Goal: Information Seeking & Learning: Check status

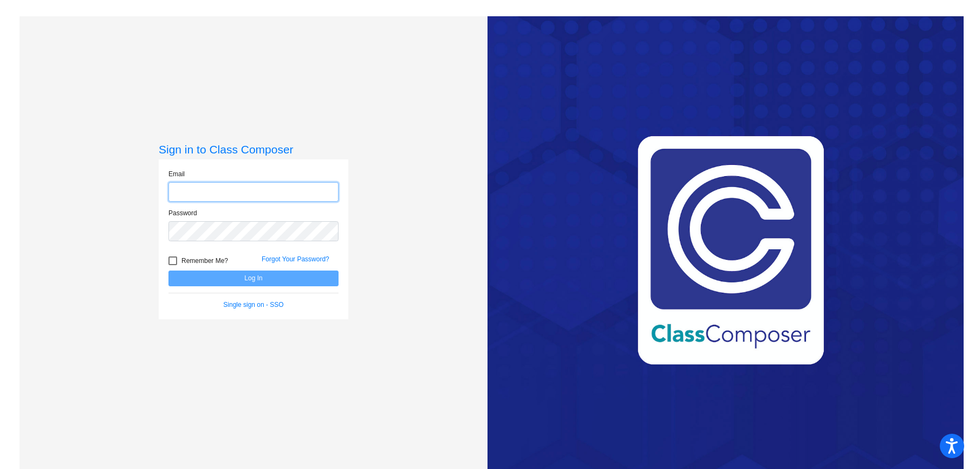
type input "[PERSON_NAME][EMAIL_ADDRESS][PERSON_NAME][DOMAIN_NAME]"
click at [240, 276] on button "Log In" at bounding box center [253, 278] width 170 height 16
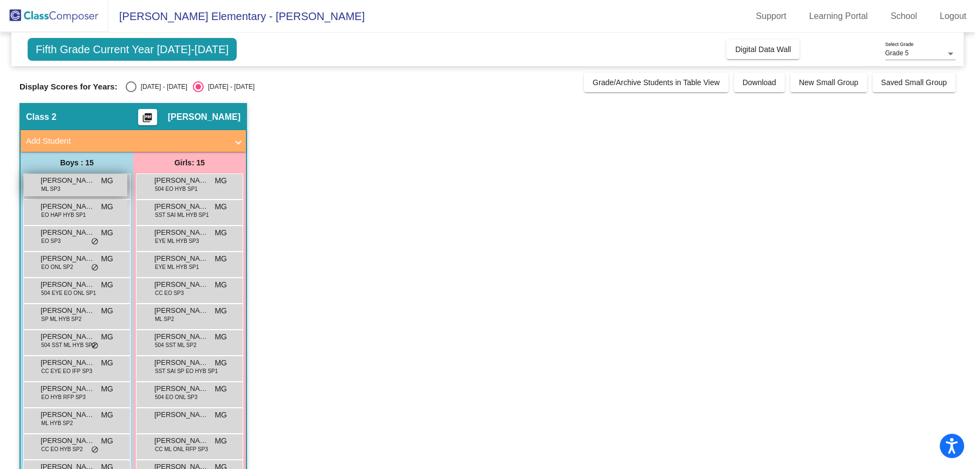
click at [85, 186] on div "[PERSON_NAME] [PERSON_NAME] SP3 MG lock do_not_disturb_alt" at bounding box center [75, 185] width 103 height 22
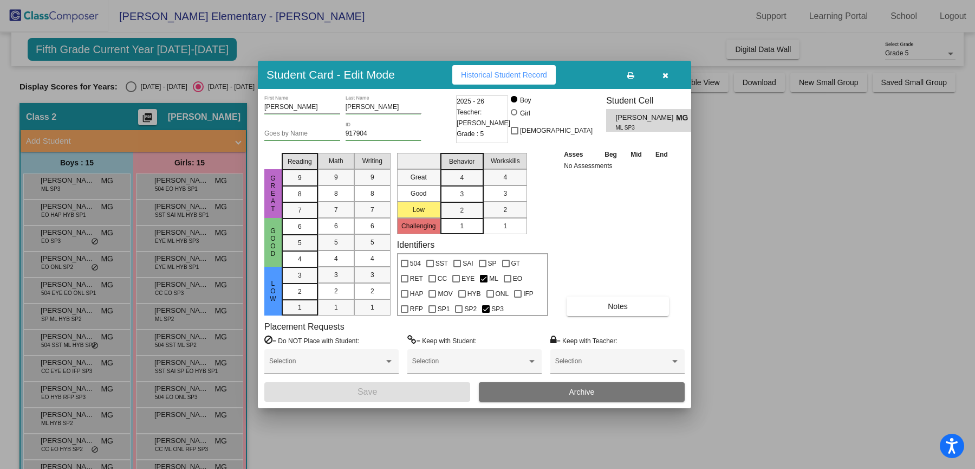
click at [547, 73] on span "Historical Student Record" at bounding box center [504, 74] width 86 height 9
click at [660, 79] on button "button" at bounding box center [665, 75] width 35 height 20
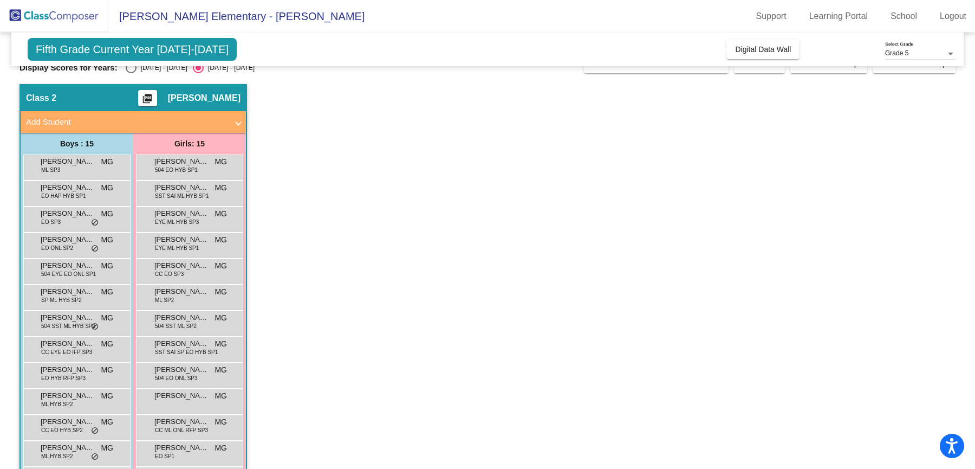
scroll to position [22, 0]
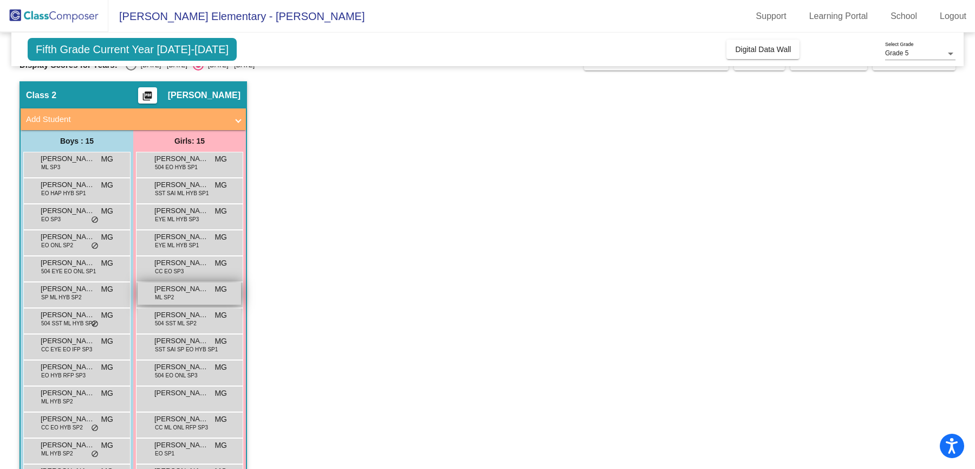
click at [186, 290] on span "[PERSON_NAME]" at bounding box center [181, 288] width 54 height 11
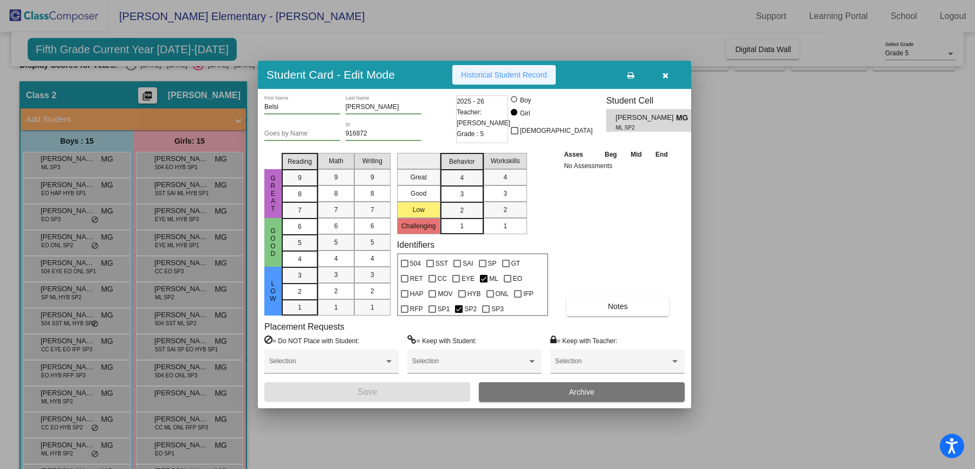
click at [530, 82] on button "Historical Student Record" at bounding box center [503, 75] width 103 height 20
click at [665, 76] on icon "button" at bounding box center [666, 76] width 6 height 8
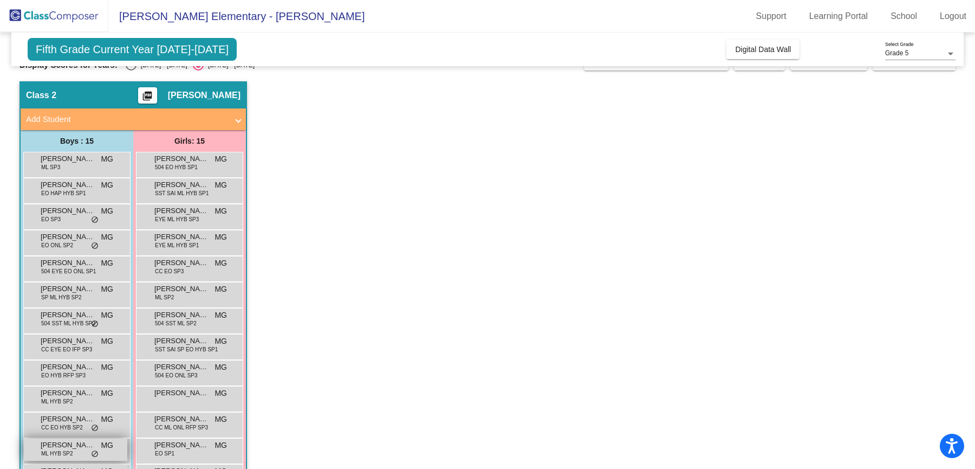
click at [61, 445] on span "[PERSON_NAME]" at bounding box center [68, 444] width 54 height 11
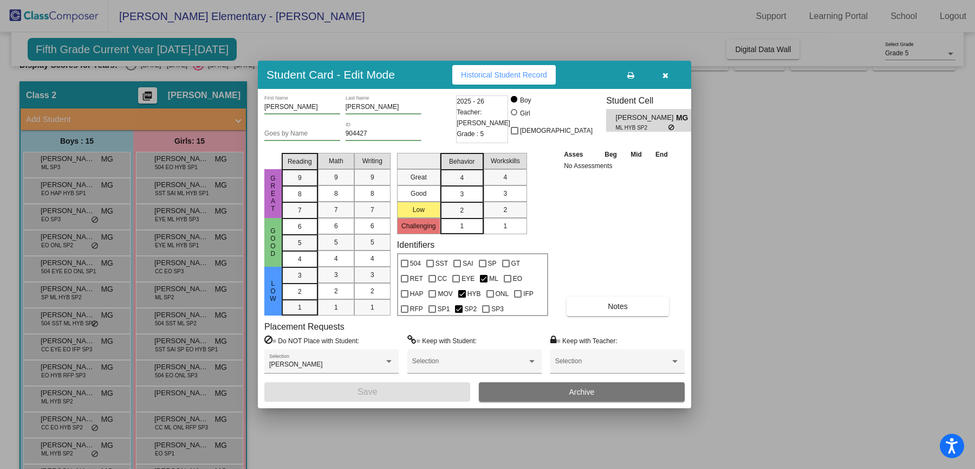
click at [534, 81] on button "Historical Student Record" at bounding box center [503, 75] width 103 height 20
click at [671, 79] on button "button" at bounding box center [665, 75] width 35 height 20
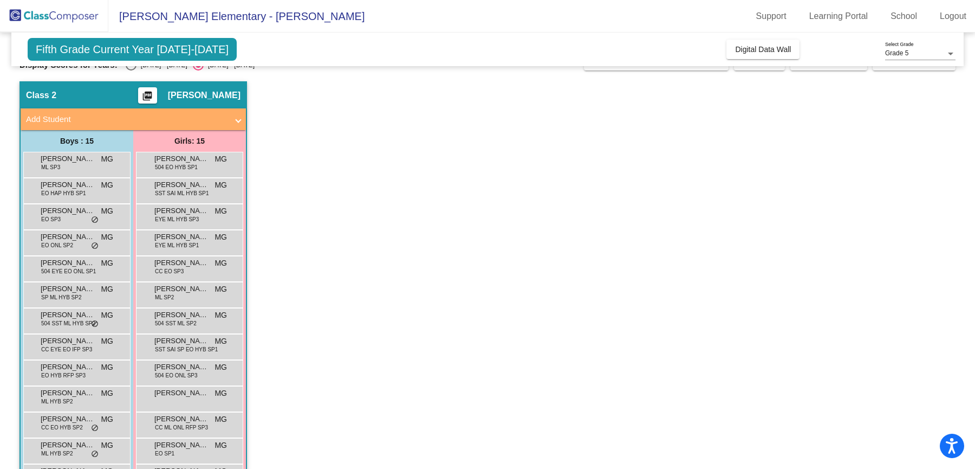
scroll to position [112, 0]
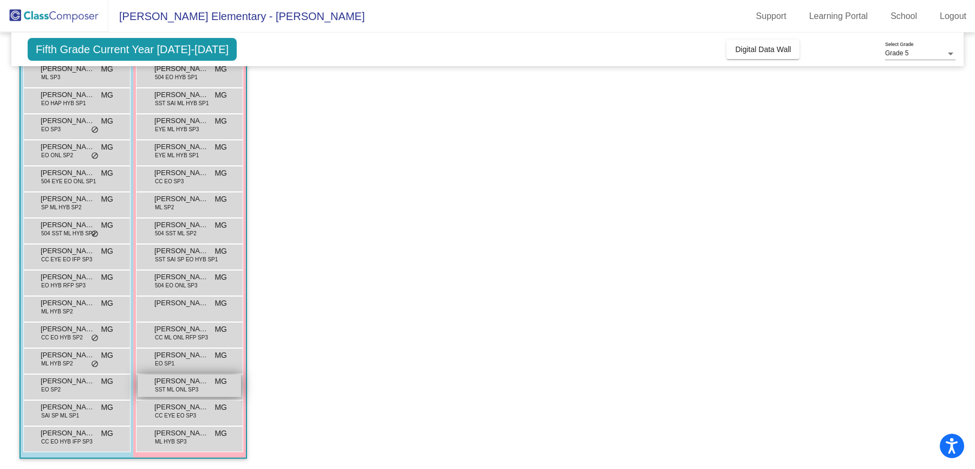
click at [184, 387] on span "SST ML ONL SP3" at bounding box center [176, 389] width 43 height 8
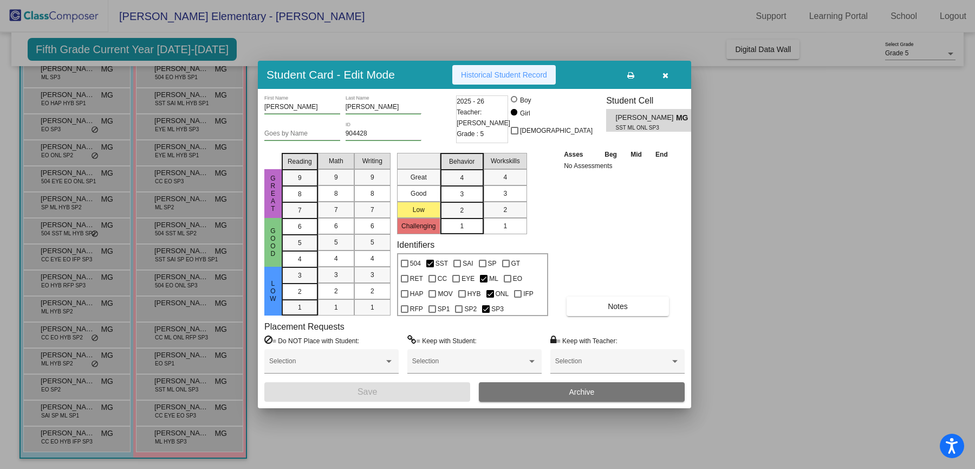
click at [510, 72] on span "Historical Student Record" at bounding box center [504, 74] width 86 height 9
click at [665, 68] on button "button" at bounding box center [665, 75] width 35 height 20
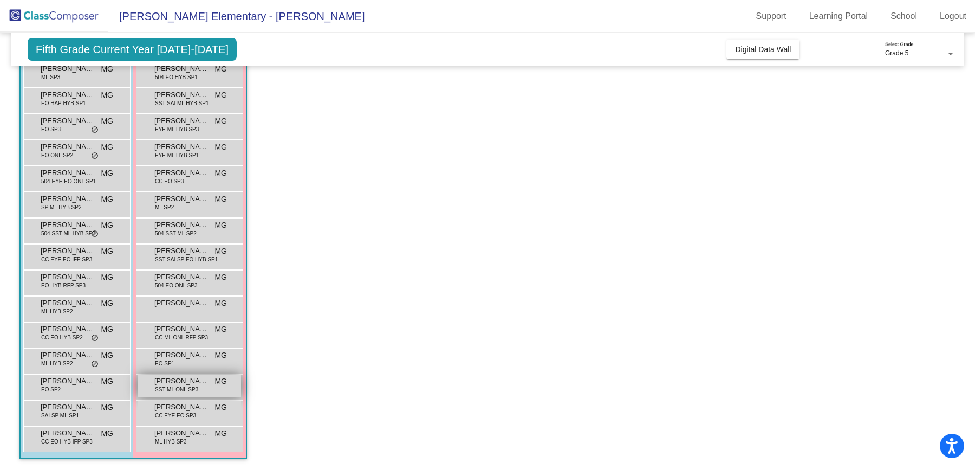
click at [181, 388] on span "SST ML ONL SP3" at bounding box center [176, 389] width 43 height 8
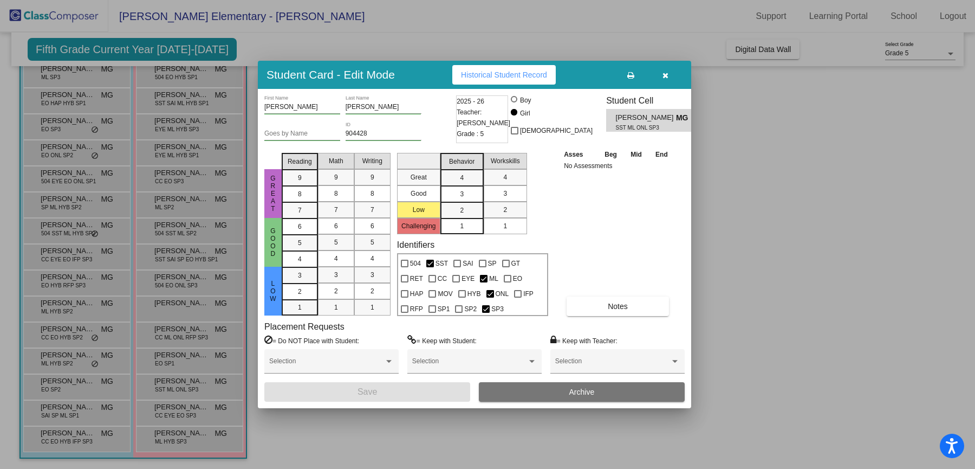
click at [533, 71] on span "Historical Student Record" at bounding box center [504, 74] width 86 height 9
